Goal: Use online tool/utility: Utilize a website feature to perform a specific function

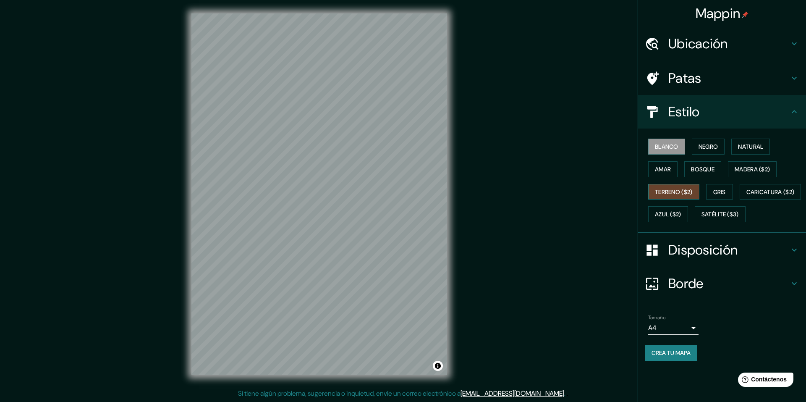
click at [688, 195] on font "Terreno ($2)" at bounding box center [674, 192] width 38 height 8
click at [731, 194] on button "Gris" at bounding box center [719, 192] width 27 height 16
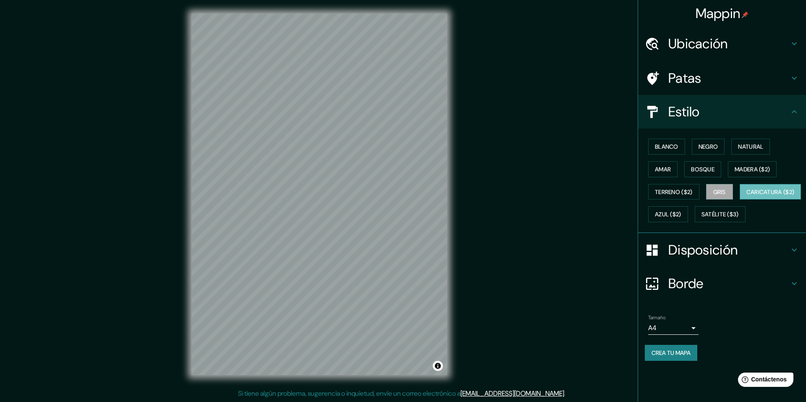
click at [746, 196] on font "Caricatura ($2)" at bounding box center [770, 192] width 48 height 8
click at [681, 212] on font "Azul ($2)" at bounding box center [668, 215] width 26 height 8
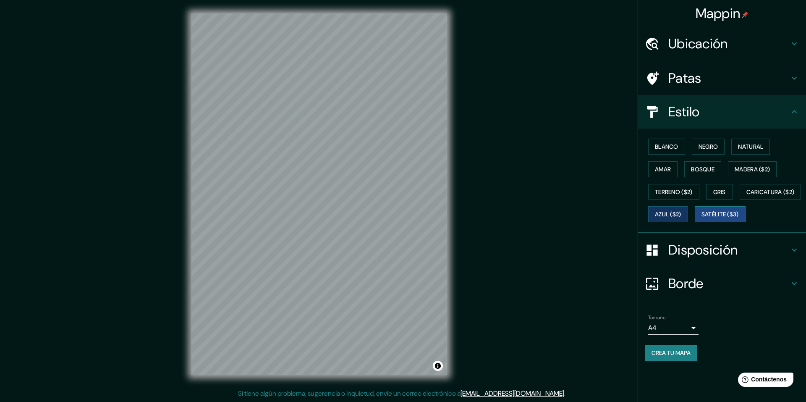
click at [695, 222] on button "Satélite ($3)" at bounding box center [720, 214] width 51 height 16
click at [748, 167] on font "Madera ($2)" at bounding box center [752, 169] width 35 height 8
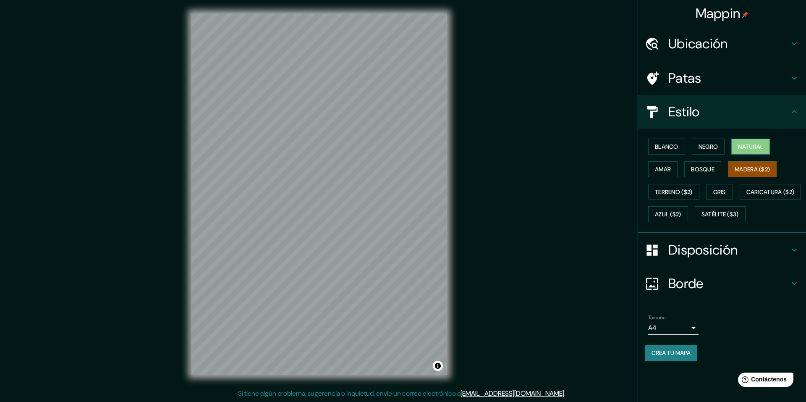
click at [747, 144] on font "Natural" at bounding box center [750, 147] width 25 height 8
click at [752, 169] on font "Madera ($2)" at bounding box center [752, 169] width 35 height 8
click at [782, 258] on h4 "Disposición" at bounding box center [728, 249] width 121 height 17
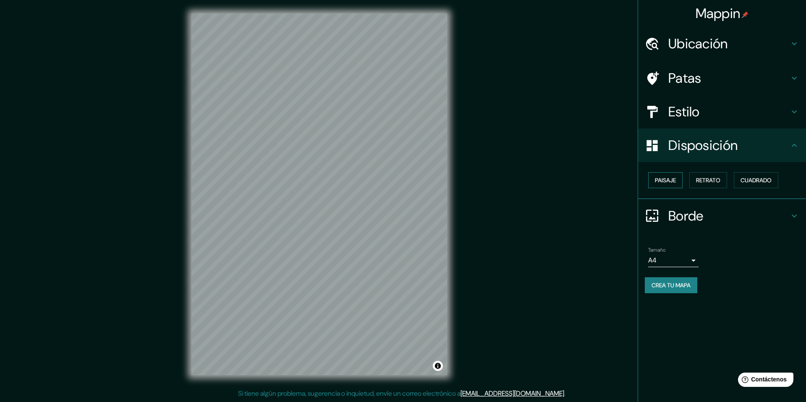
click at [680, 181] on button "Paisaje" at bounding box center [665, 180] width 34 height 16
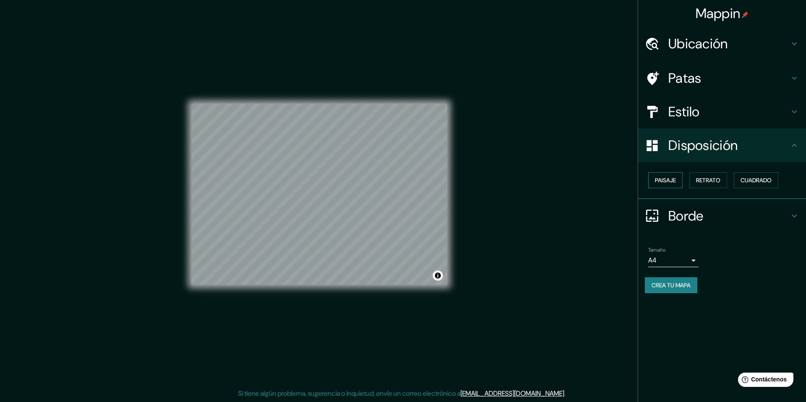
click at [680, 181] on button "Paisaje" at bounding box center [665, 180] width 34 height 16
click at [703, 179] on font "Retrato" at bounding box center [708, 180] width 24 height 8
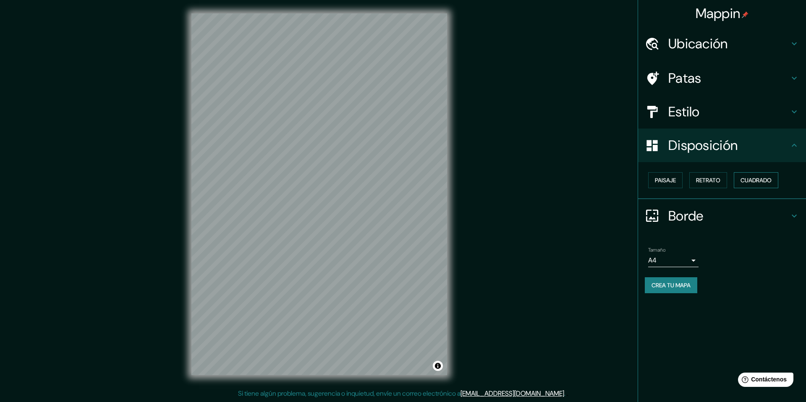
click at [756, 178] on font "Cuadrado" at bounding box center [755, 180] width 31 height 8
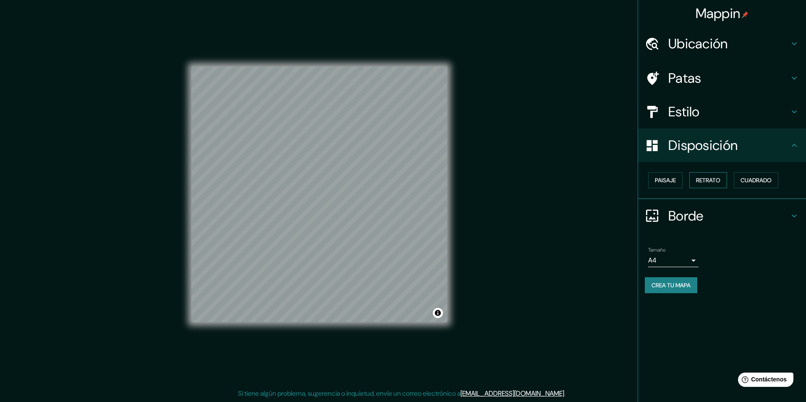
click at [719, 181] on font "Retrato" at bounding box center [708, 180] width 24 height 8
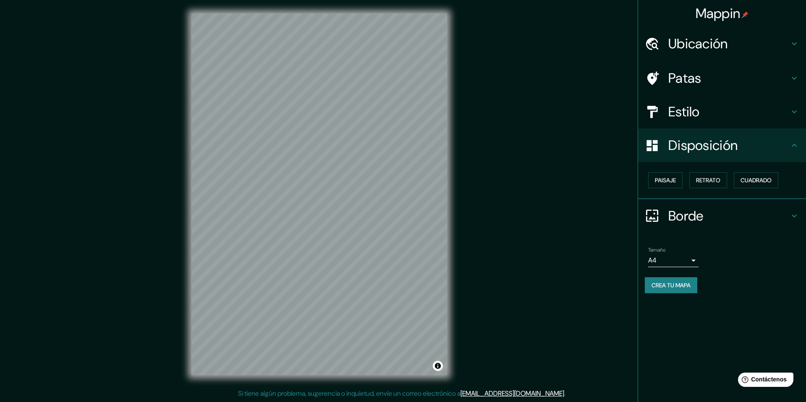
click at [788, 213] on h4 "Borde" at bounding box center [728, 215] width 121 height 17
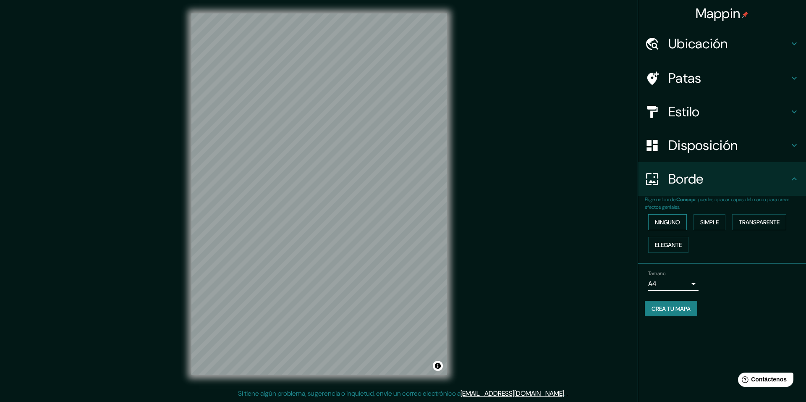
click at [674, 225] on font "Ninguno" at bounding box center [667, 222] width 25 height 8
click at [710, 219] on font "Simple" at bounding box center [709, 222] width 18 height 8
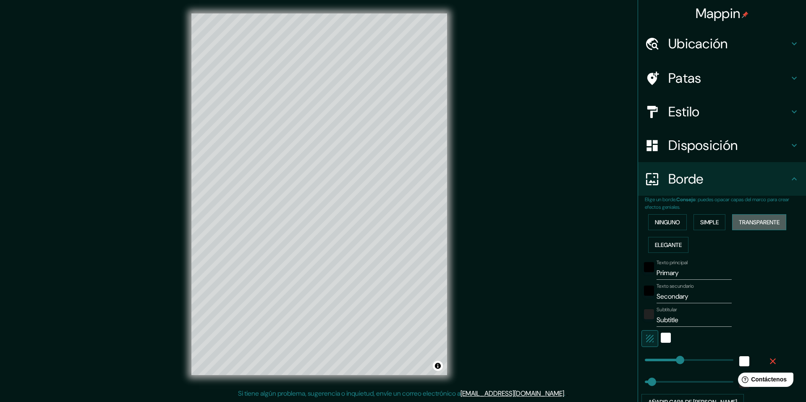
click at [754, 225] on font "Transparente" at bounding box center [759, 222] width 41 height 8
click at [655, 242] on font "Elegante" at bounding box center [668, 245] width 27 height 8
click at [672, 244] on font "Elegante" at bounding box center [668, 245] width 27 height 8
type input "244"
type input "49"
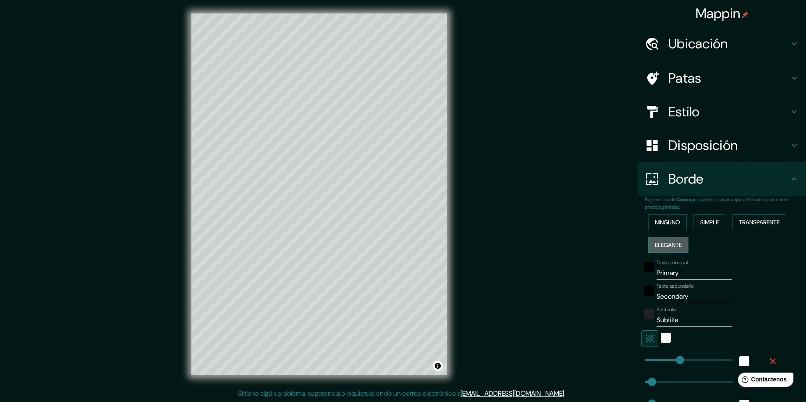
type input "49"
type input "24"
click at [700, 226] on font "Simple" at bounding box center [709, 222] width 18 height 8
click at [669, 222] on font "Ninguno" at bounding box center [667, 222] width 25 height 8
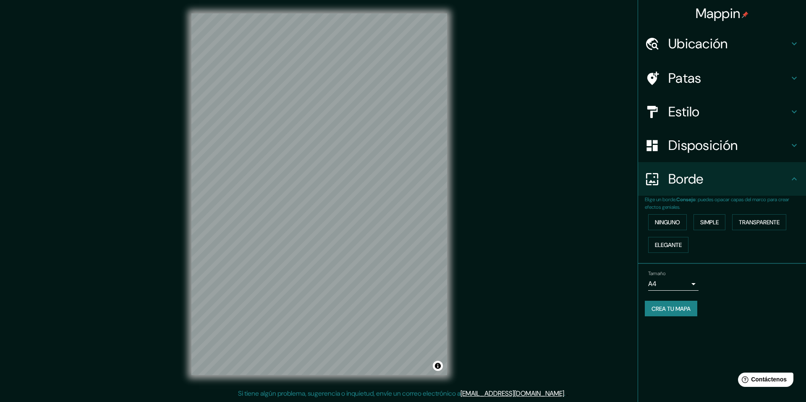
click at [667, 70] on div "Patas" at bounding box center [722, 78] width 168 height 34
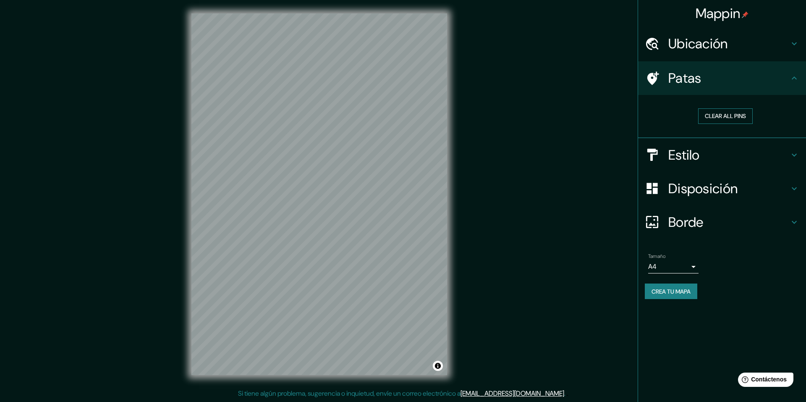
click at [725, 116] on button "Clear all pins" at bounding box center [725, 116] width 55 height 16
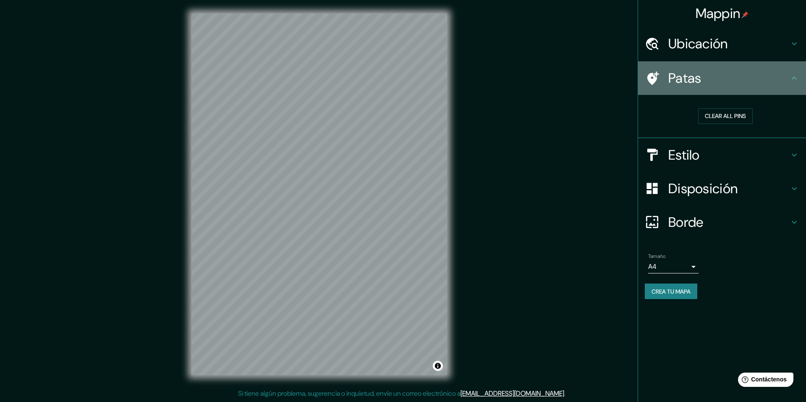
click at [733, 78] on h4 "Patas" at bounding box center [728, 78] width 121 height 17
